Goal: Task Accomplishment & Management: Manage account settings

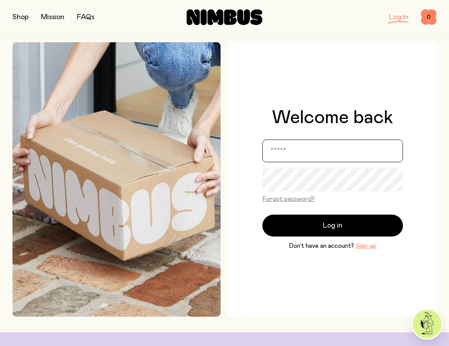
type input "**********"
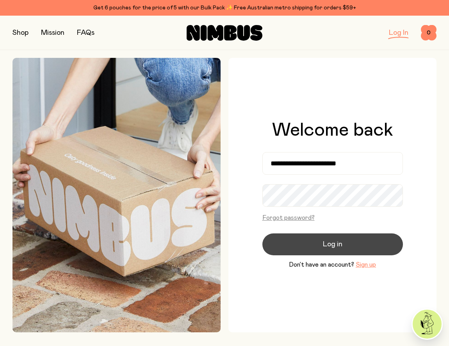
click at [320, 247] on button "Log in" at bounding box center [332, 244] width 141 height 22
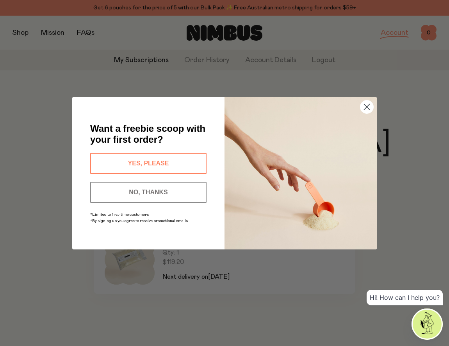
click at [175, 193] on button "NO, THANKS" at bounding box center [148, 192] width 116 height 21
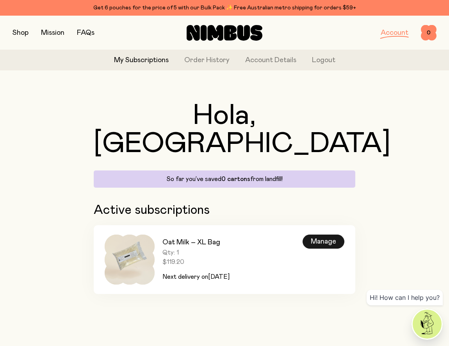
click at [320, 234] on div "Manage" at bounding box center [324, 241] width 42 height 14
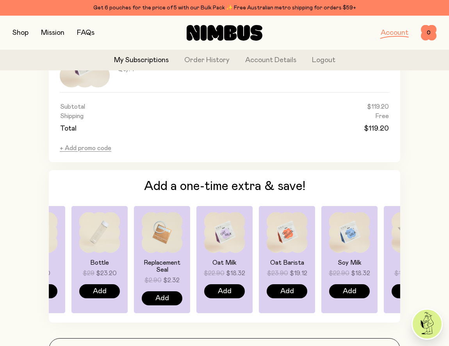
scroll to position [509, 0]
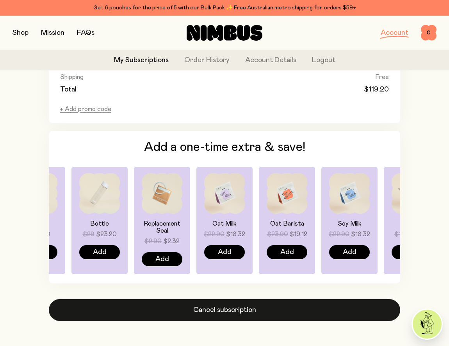
click at [229, 310] on button "Cancel subscription" at bounding box center [225, 310] width 352 height 22
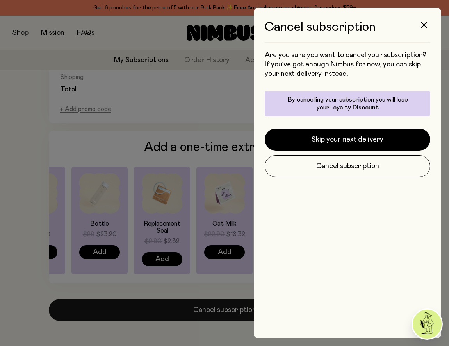
scroll to position [0, 0]
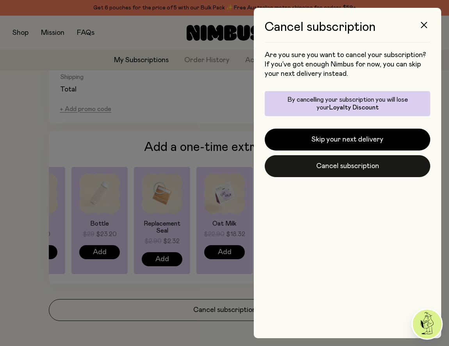
click at [342, 166] on button "Cancel subscription" at bounding box center [348, 166] width 166 height 22
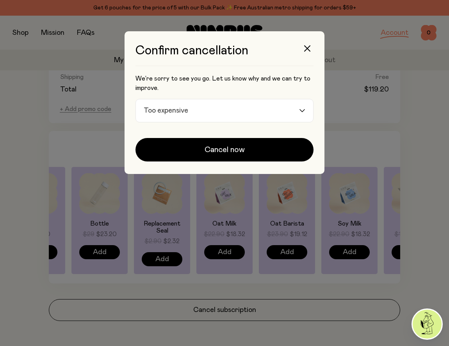
click at [263, 113] on input "Search for option" at bounding box center [244, 110] width 107 height 23
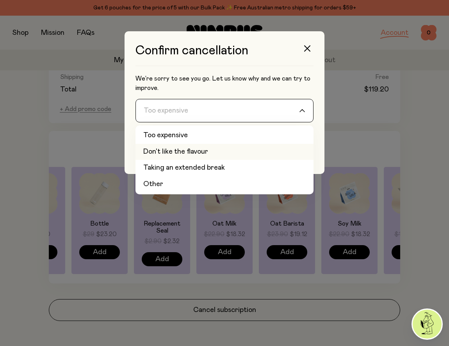
click at [224, 150] on li "Don't like the flavour" at bounding box center [225, 152] width 178 height 16
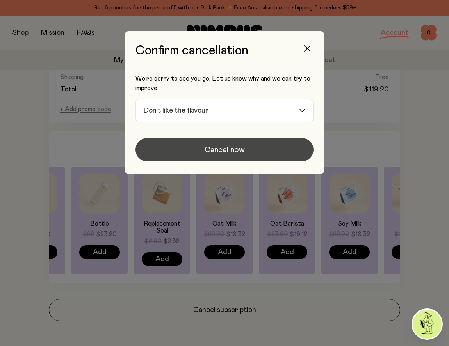
click at [224, 151] on span "Cancel now" at bounding box center [225, 149] width 40 height 11
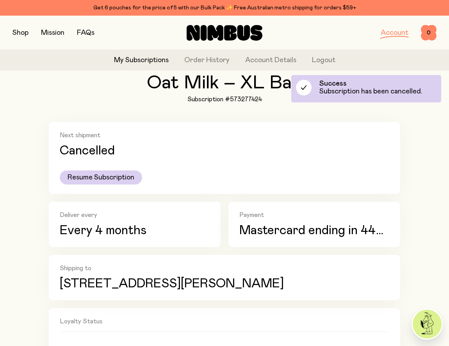
scroll to position [52, 0]
